Goal: Task Accomplishment & Management: Manage account settings

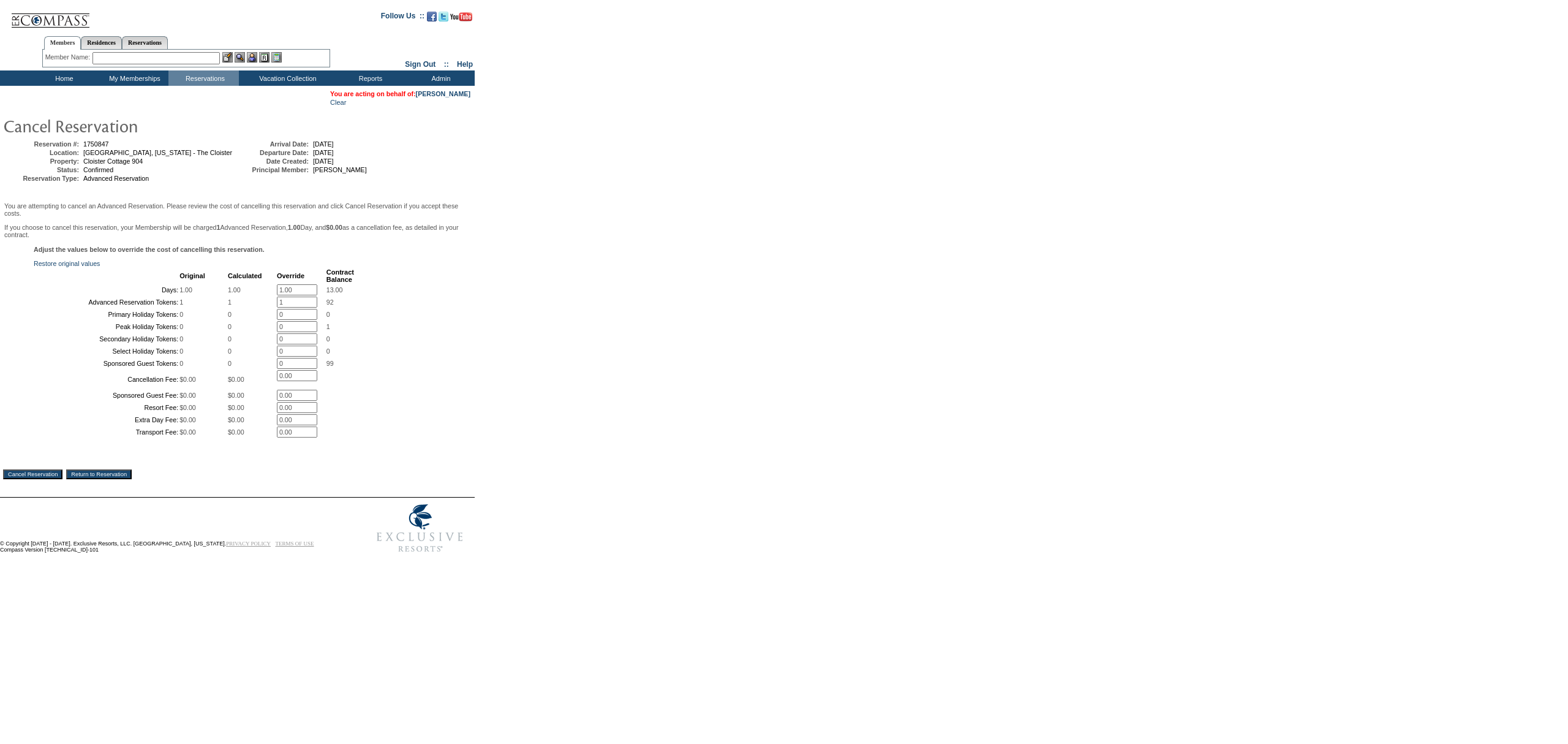
drag, startPoint x: 295, startPoint y: 289, endPoint x: 28, endPoint y: 272, distance: 267.5
click at [138, 275] on tbody "Original Calculated Override Contract Balance Days: 1.00 1.00 1.00 * 13.00 Adva…" at bounding box center [194, 352] width 319 height 169
type input "0"
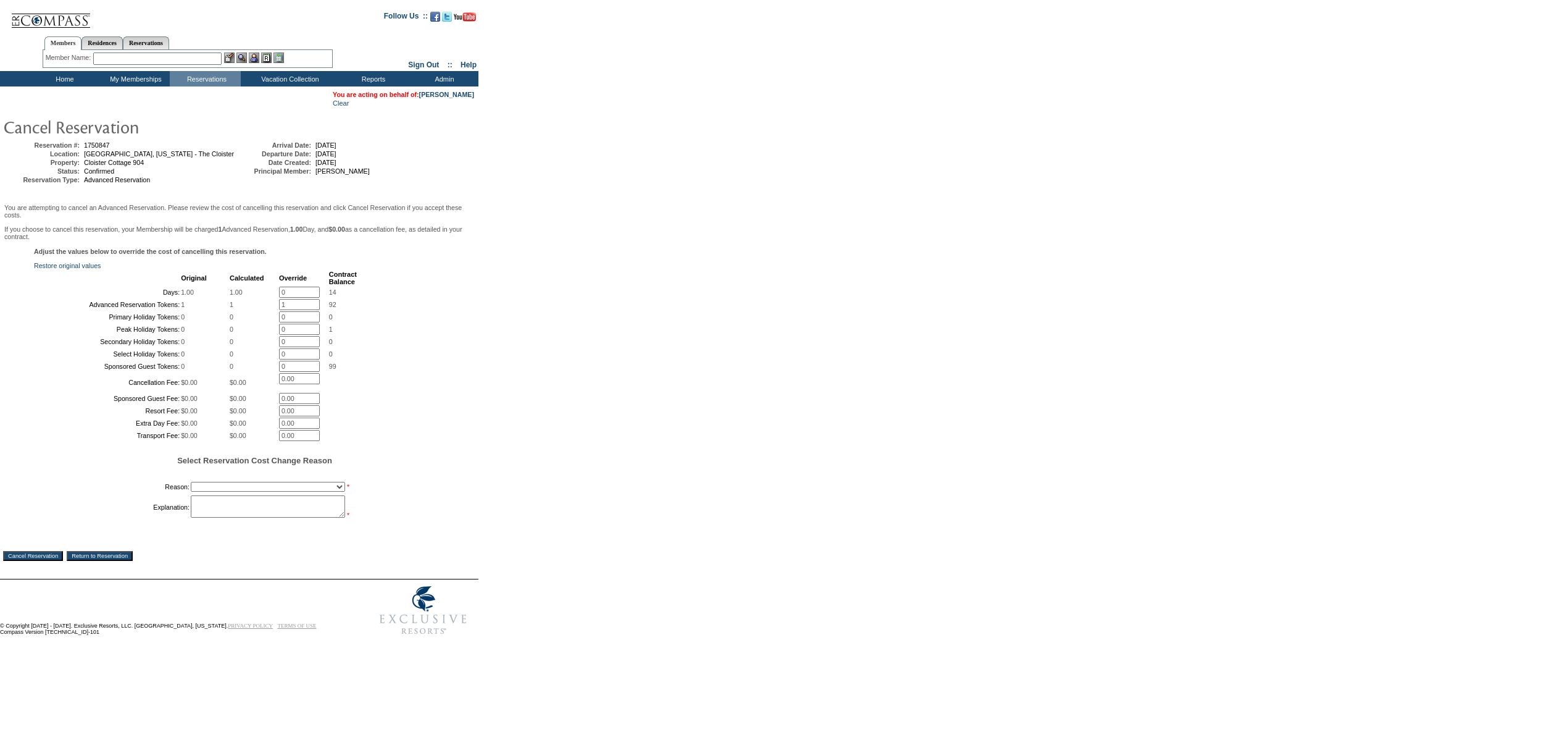
click at [606, 382] on form "Follow Us ::" at bounding box center [782, 322] width 1564 height 638
click at [226, 492] on select "Creating Continuous Stay Days Booked After Cancellation Experiential / Hotel / …" at bounding box center [268, 487] width 154 height 10
select select "1030"
click at [191, 492] on select "Creating Continuous Stay Days Booked After Cancellation Experiential / Hotel / …" at bounding box center [268, 487] width 154 height 10
click at [267, 518] on textarea at bounding box center [268, 506] width 154 height 22
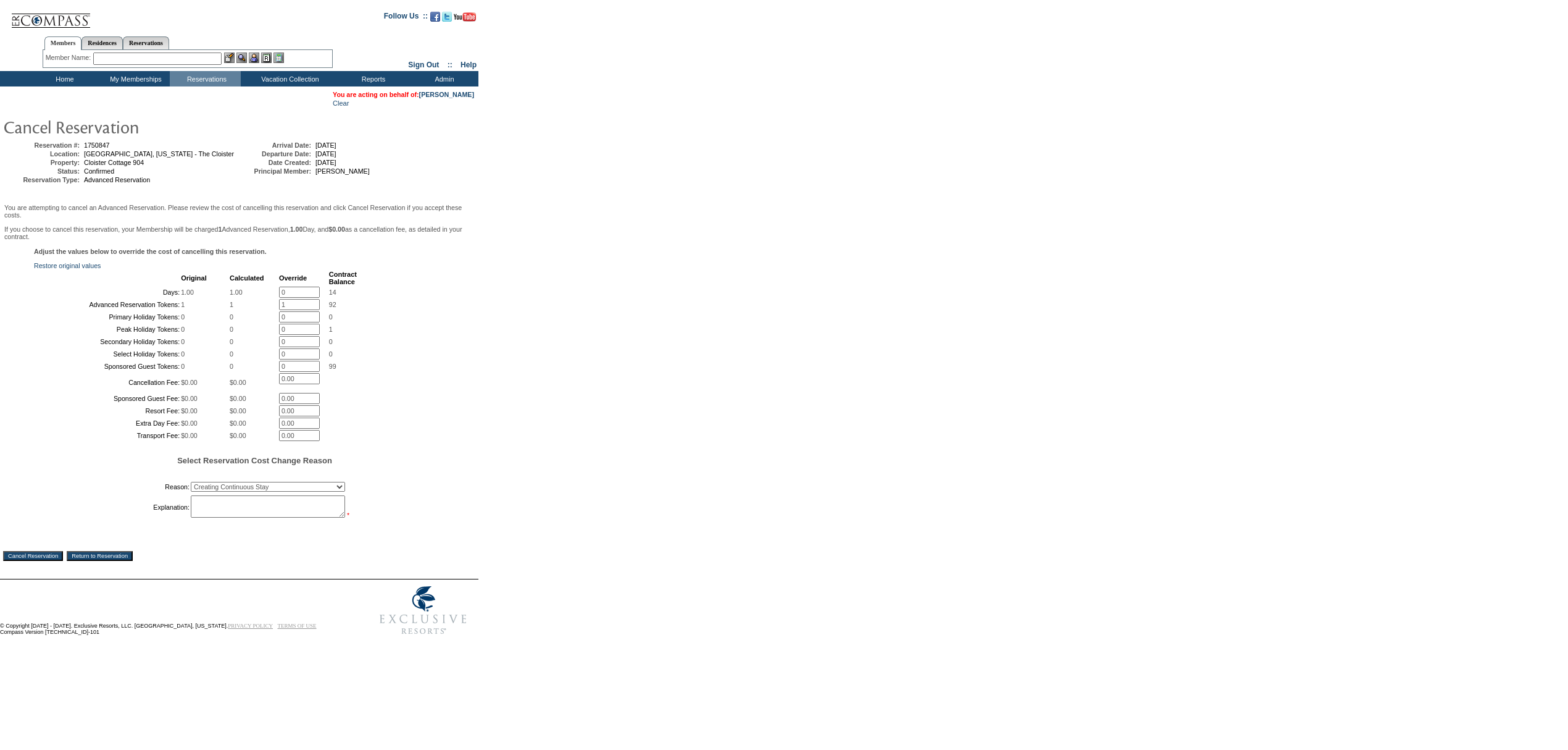
click at [251, 518] on textarea at bounding box center [268, 506] width 154 height 22
type textarea "M"
type textarea "S"
type textarea "Due to weather, moving reservation to Newport Beach.. JW"
click at [51, 561] on div "Cancel Reservation Return to Reservation" at bounding box center [239, 547] width 472 height 29
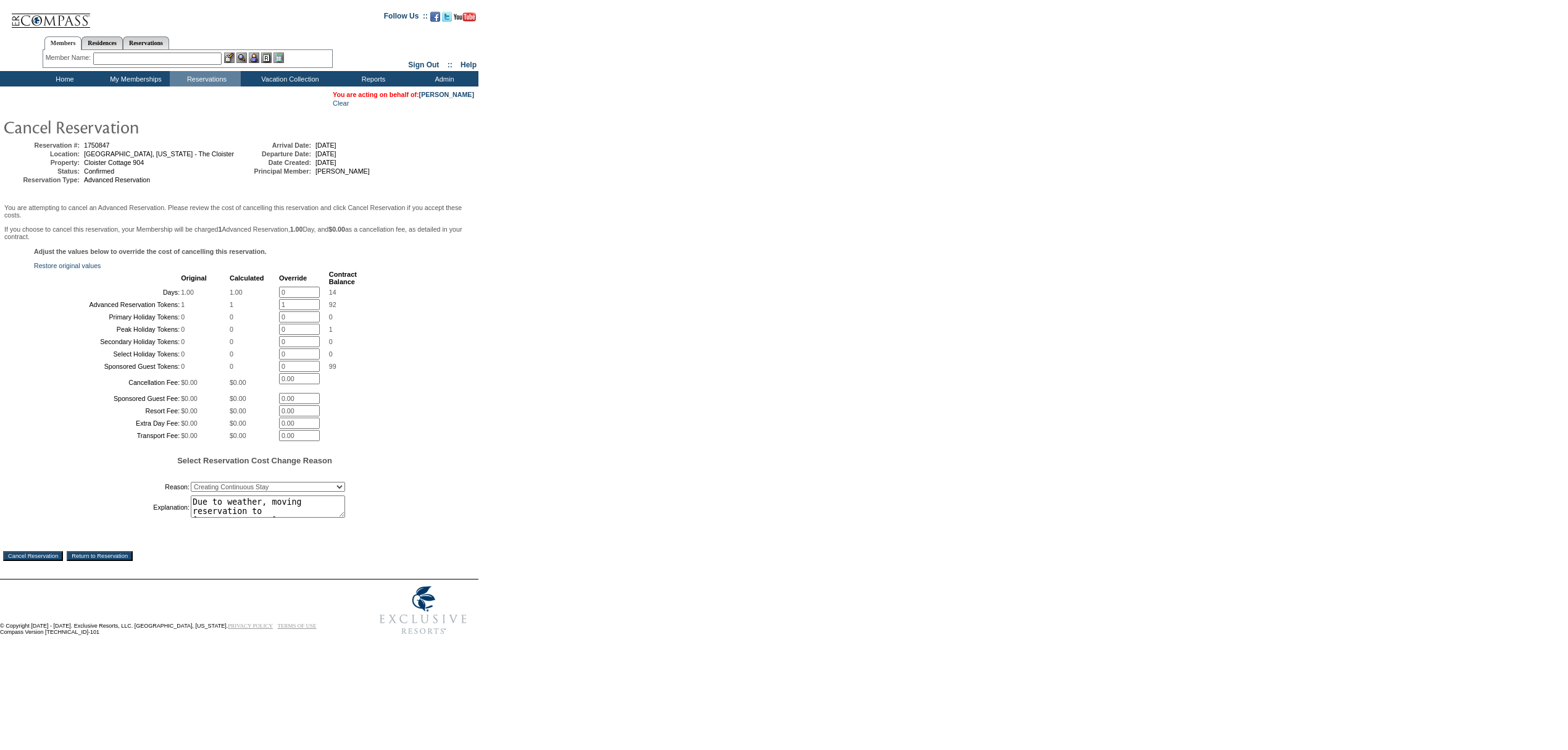
click at [47, 561] on input "Cancel Reservation" at bounding box center [33, 556] width 60 height 10
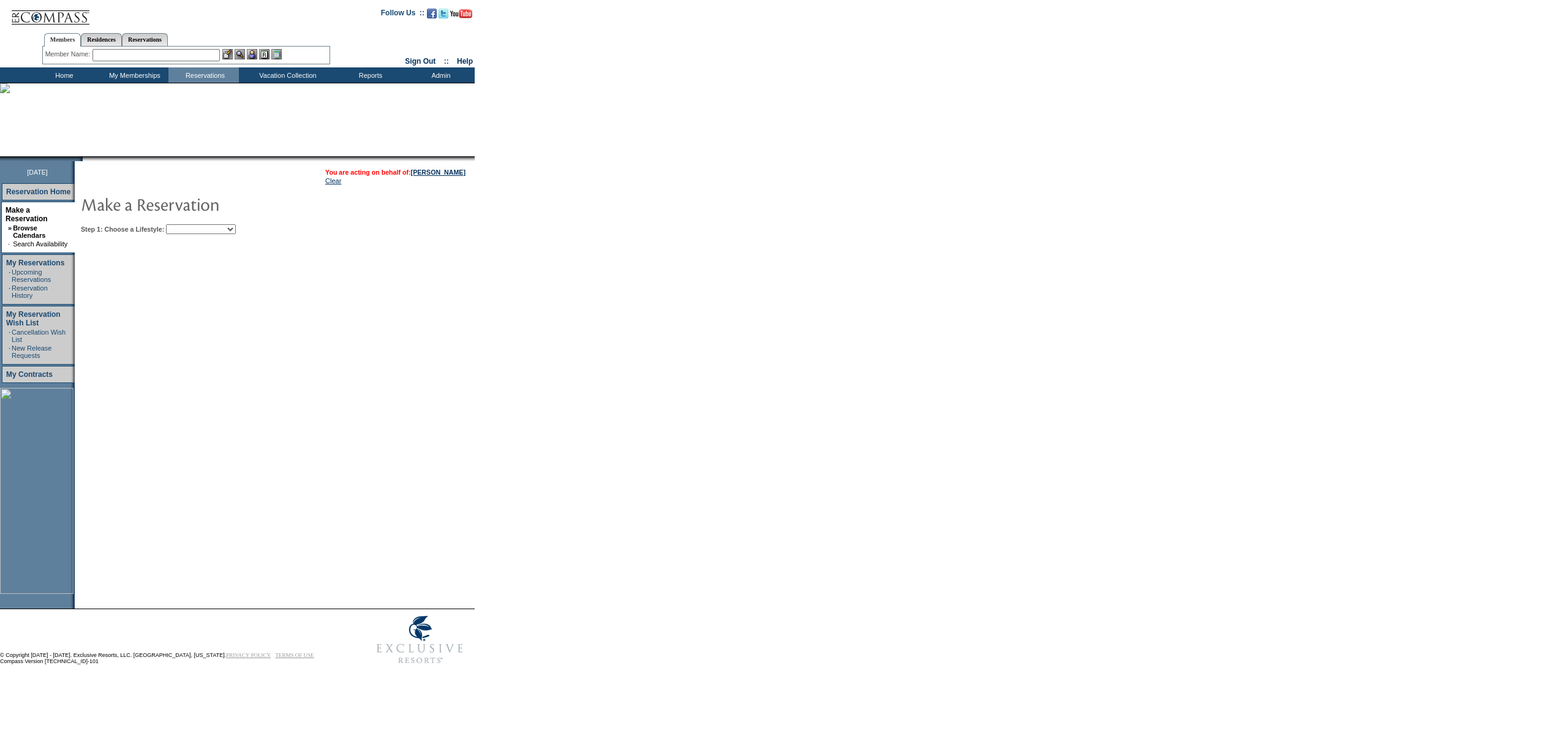
click at [230, 224] on select "Beach Leisure Metropolitan Mountain OIAL for Adventure OIAL for Couples OIAL fo…" at bounding box center [201, 229] width 70 height 10
select select "Beach"
click at [187, 224] on select "Beach Leisure Metropolitan Mountain OIAL for Adventure OIAL for Couples OIAL fo…" at bounding box center [201, 229] width 70 height 10
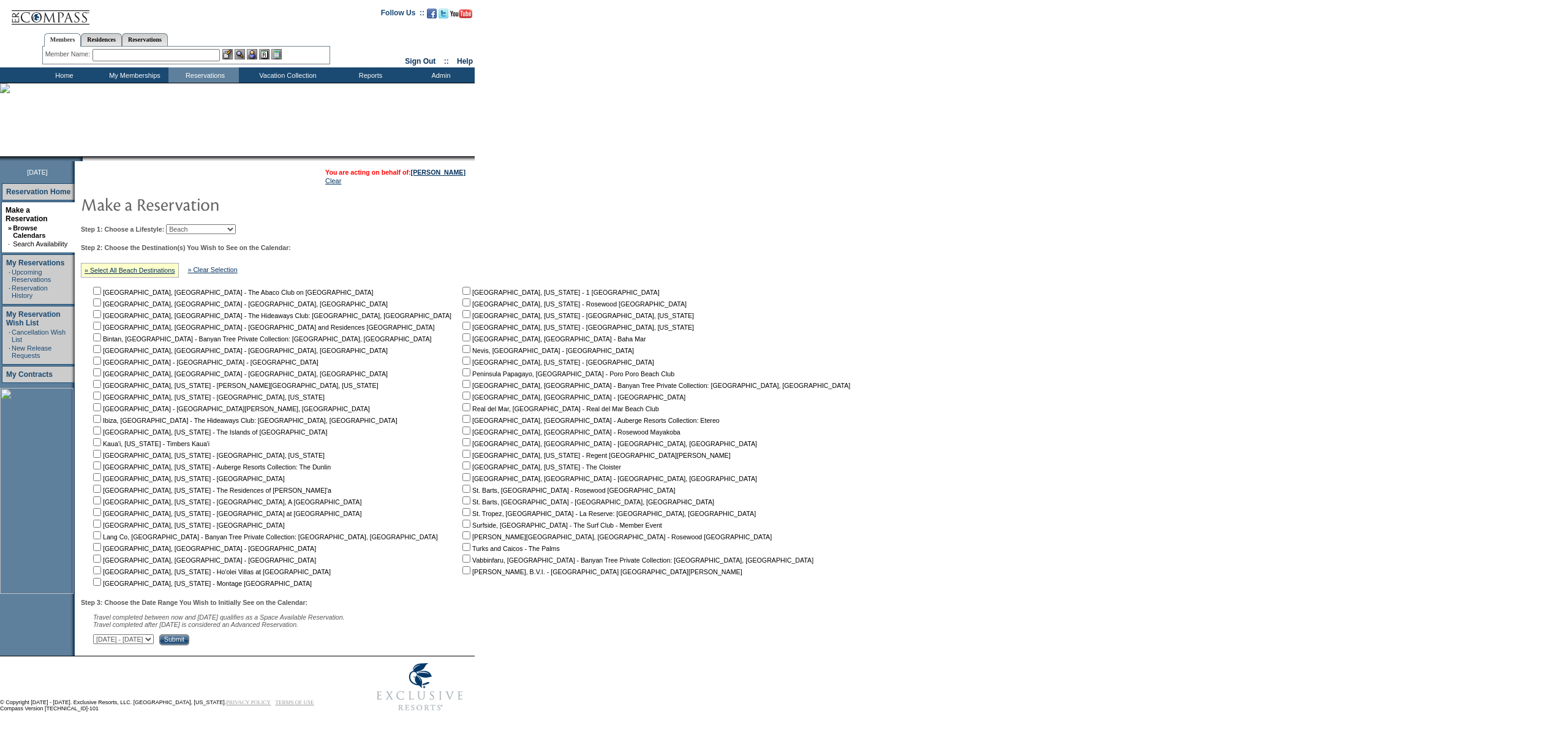
click at [632, 283] on table "Abaco, Bahamas - The Abaco Club on Winding Bay Algarve, Portugal - Algarve, Por…" at bounding box center [470, 436] width 778 height 305
click at [101, 523] on input "checkbox" at bounding box center [97, 523] width 8 height 8
checkbox input "true"
click at [462, 360] on input "checkbox" at bounding box center [466, 360] width 8 height 8
checkbox input "true"
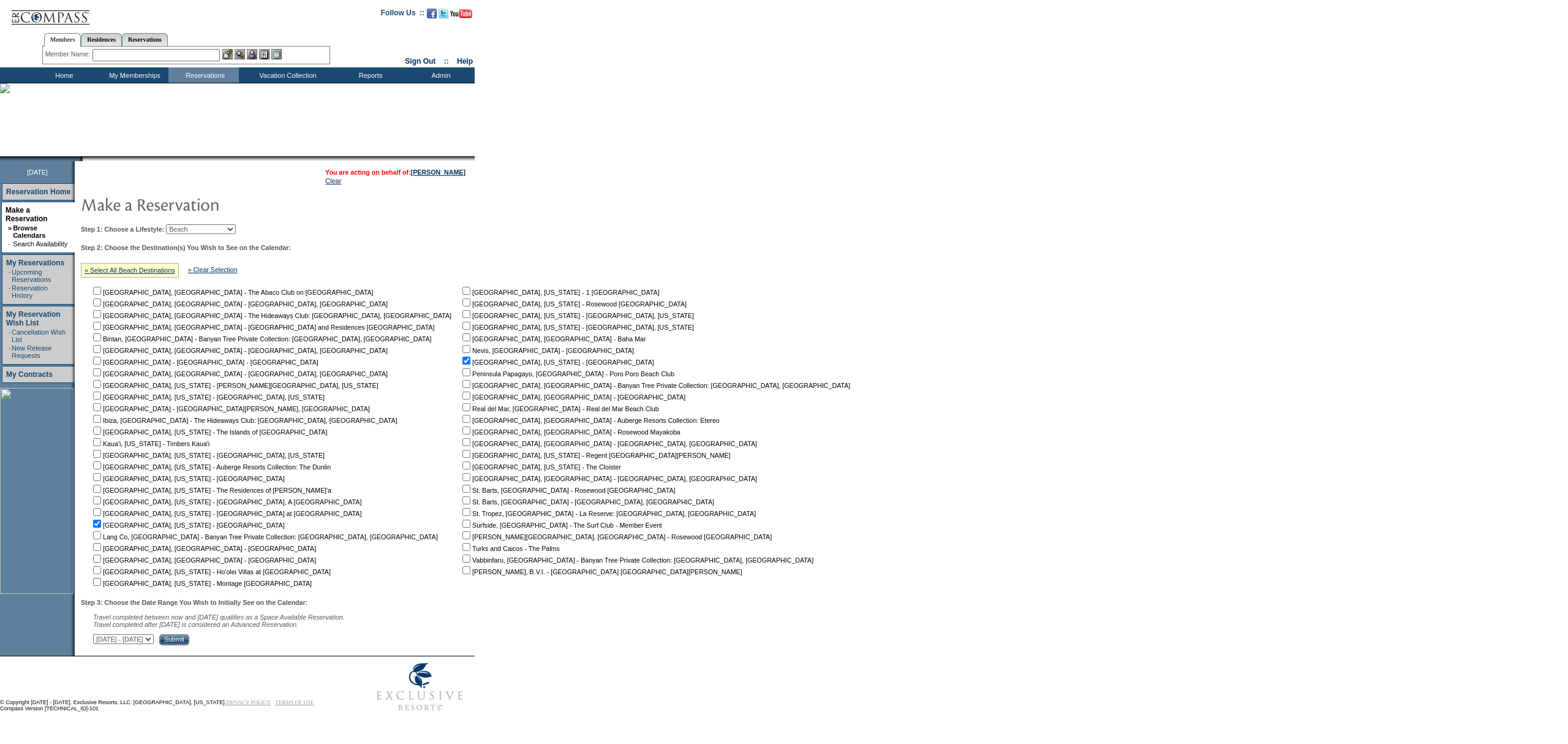
click at [101, 508] on input "checkbox" at bounding box center [97, 512] width 8 height 8
checkbox input "true"
click at [189, 639] on input "Submit" at bounding box center [174, 639] width 30 height 11
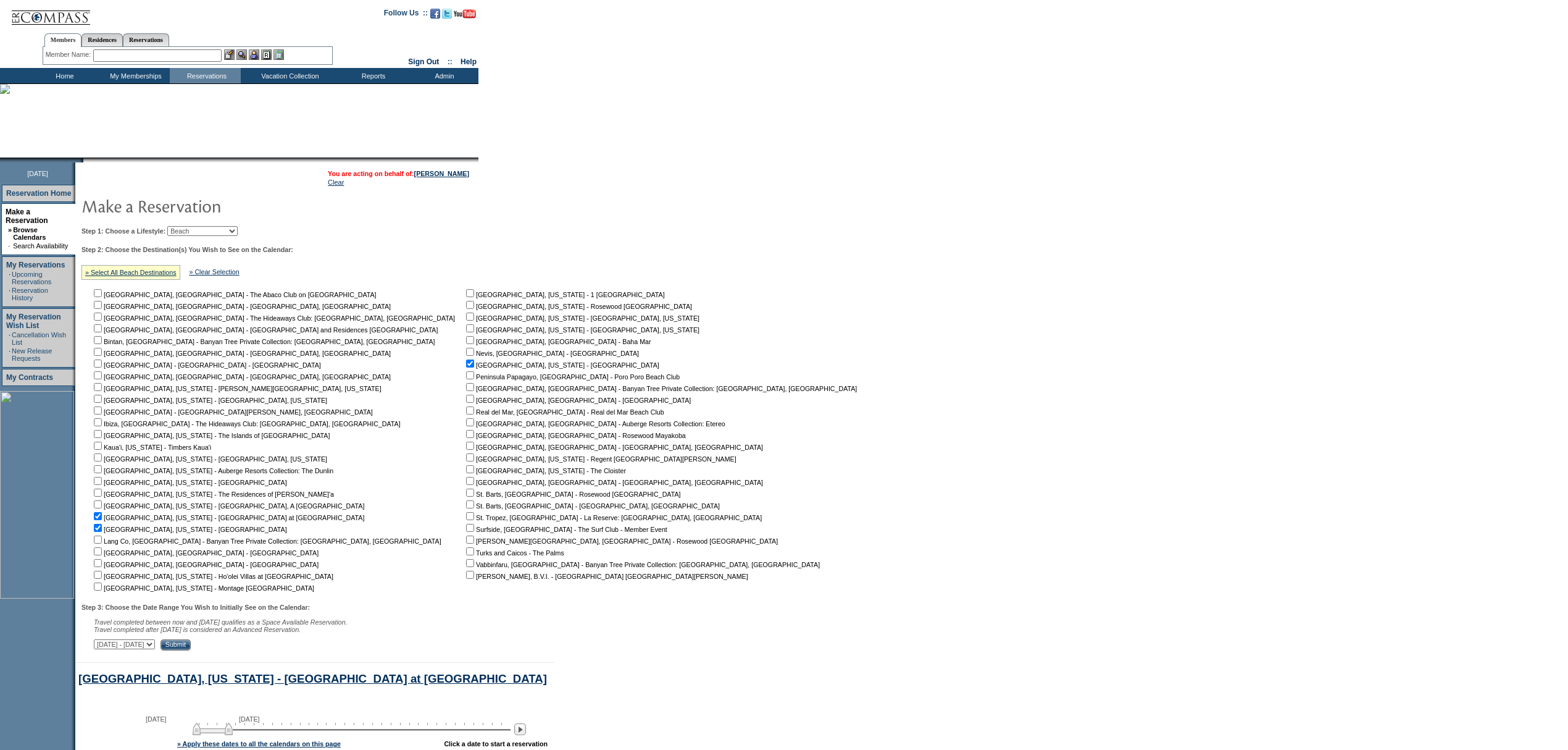
click at [69, 73] on td "Home" at bounding box center [63, 76] width 71 height 15
